Goal: Information Seeking & Learning: Learn about a topic

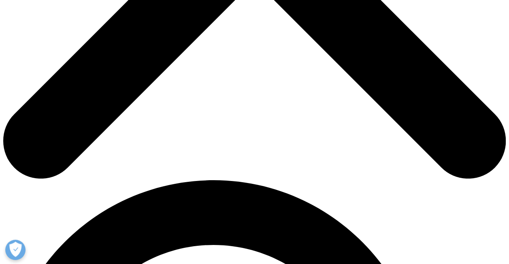
scroll to position [336, 0]
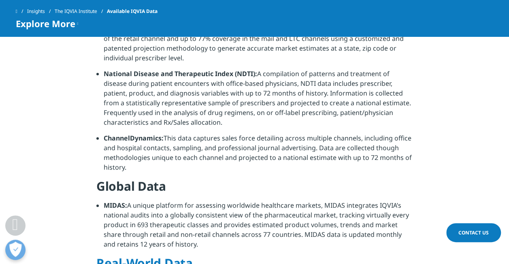
click at [119, 201] on strong "MIDAS:" at bounding box center [115, 205] width 23 height 9
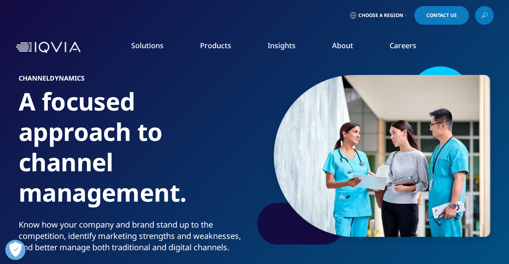
click at [160, 158] on link "SEE LATEST REPORTS" at bounding box center [170, 156] width 97 height 7
click at [69, 156] on link "DISCOVER INSIGHTS" at bounding box center [64, 157] width 97 height 7
click at [188, 178] on link "Patient Insights for HCP Engagement​" at bounding box center [199, 176] width 116 height 9
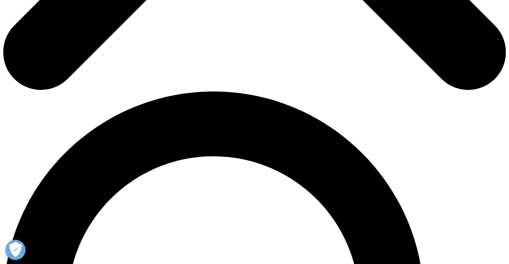
scroll to position [536, 0]
